Goal: Navigation & Orientation: Understand site structure

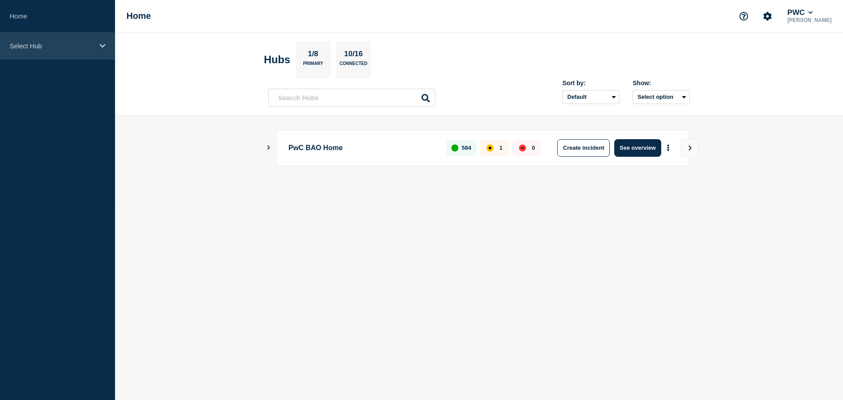
click at [104, 45] on icon at bounding box center [103, 46] width 6 height 4
